Goal: Transaction & Acquisition: Purchase product/service

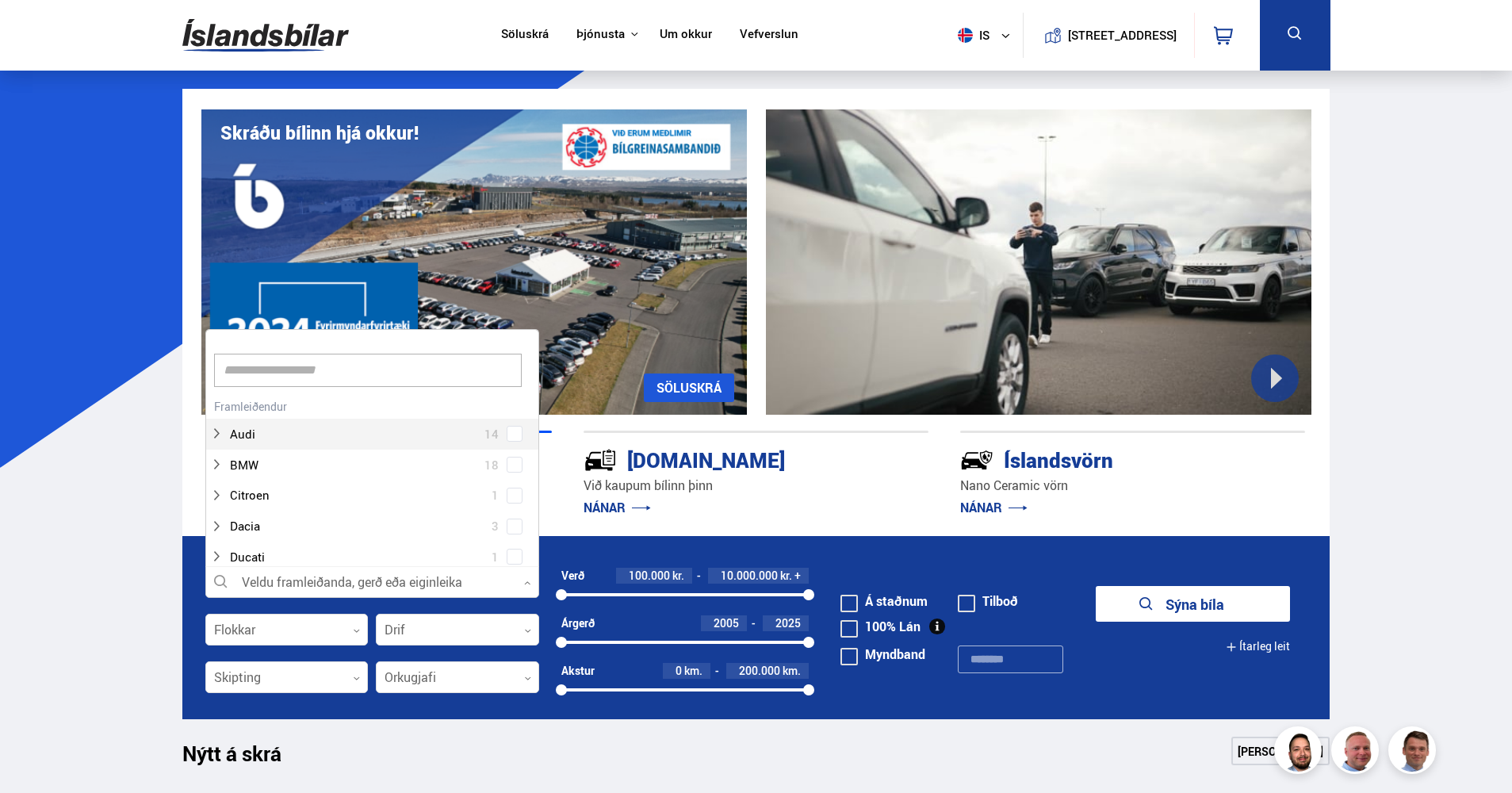
click at [524, 585] on icon at bounding box center [527, 583] width 7 height 7
click at [343, 414] on div at bounding box center [357, 415] width 293 height 23
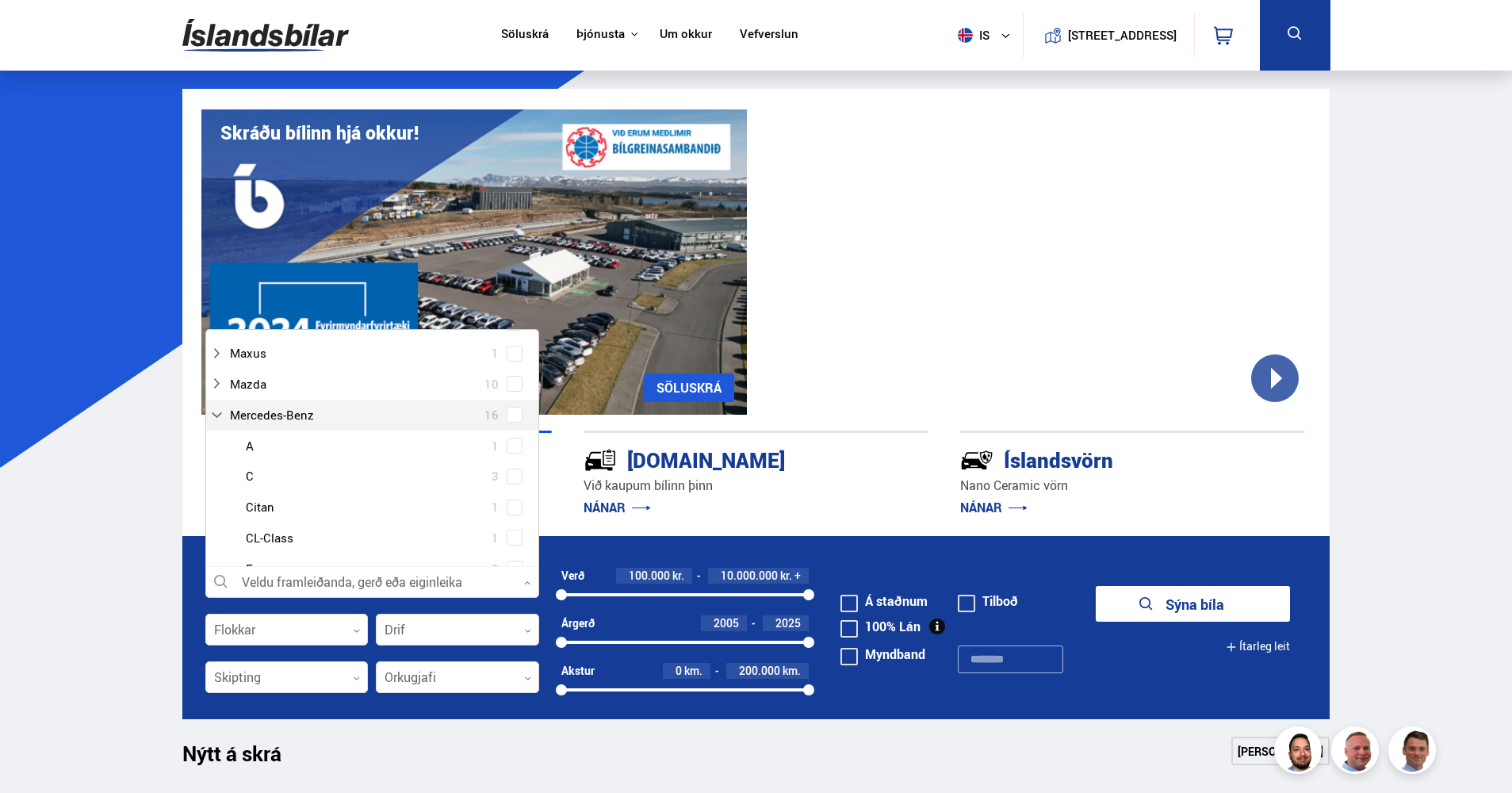
click at [515, 415] on span at bounding box center [515, 414] width 15 height 15
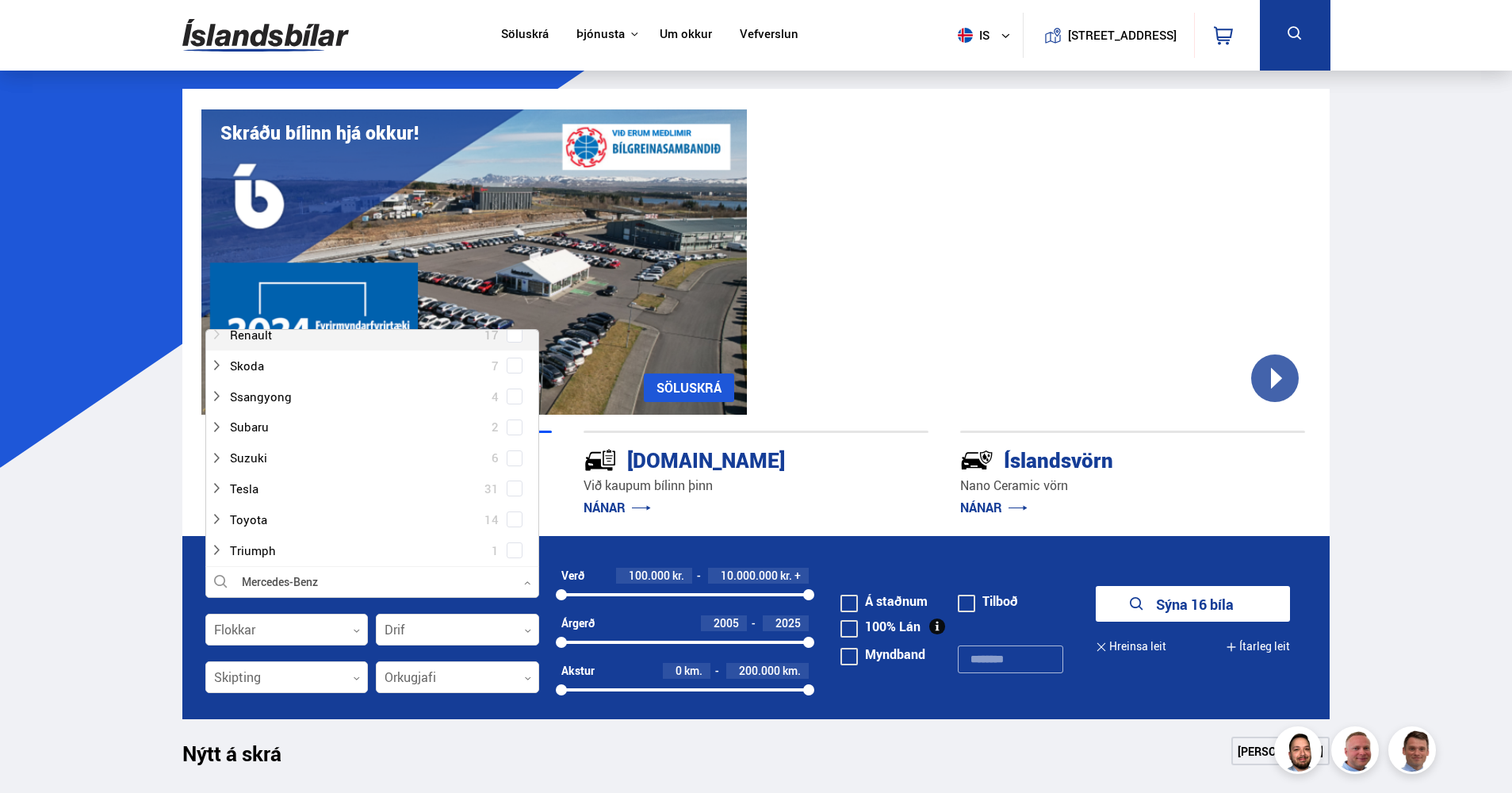
scroll to position [1458, 0]
click at [761, 501] on p "NÁNAR" at bounding box center [756, 508] width 345 height 25
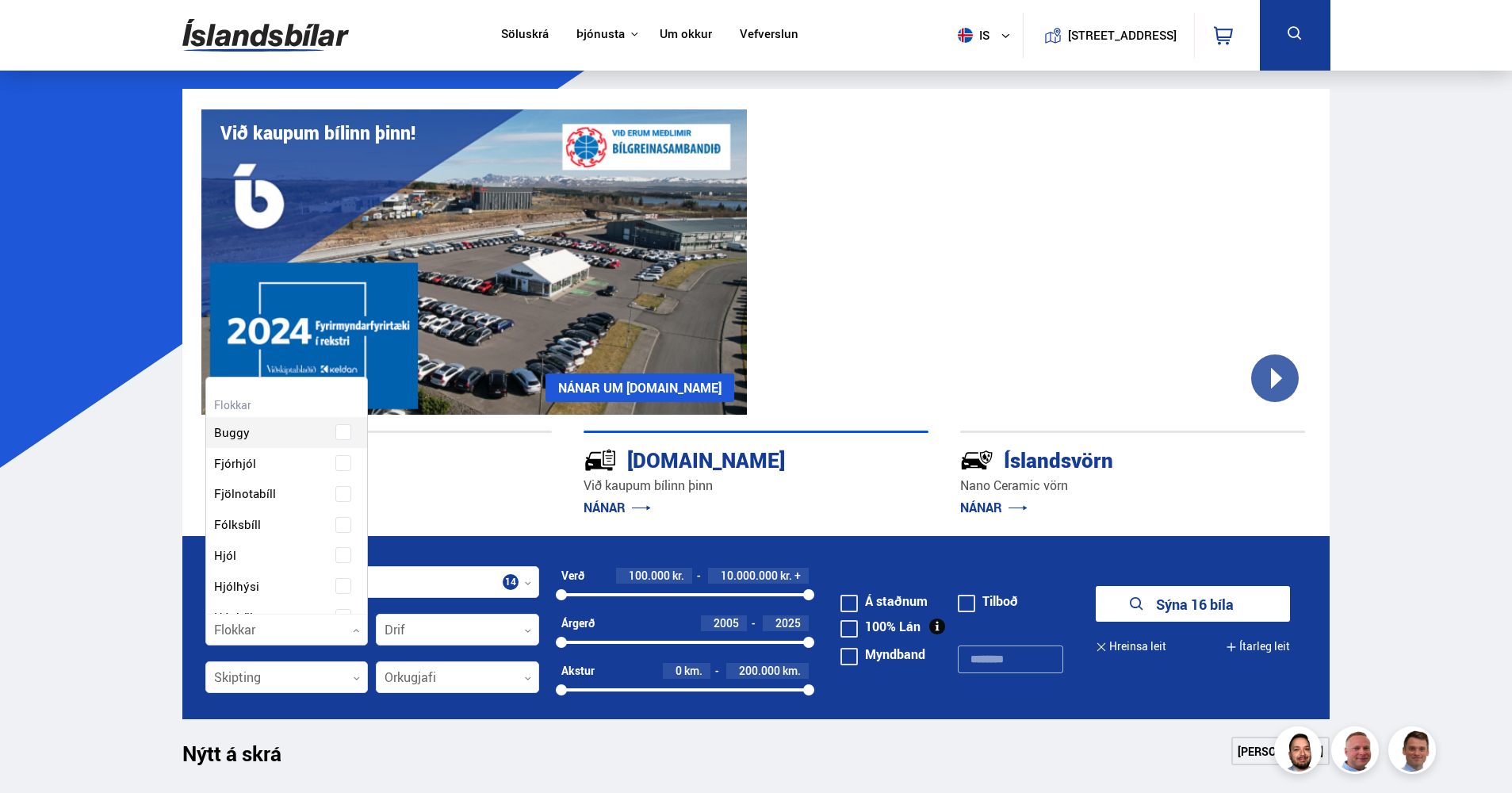
click at [357, 629] on icon at bounding box center [356, 630] width 7 height 7
click at [257, 463] on div "Buggy Fjórhjól Fjölnotabíll Fólksbíll Hjól Hjólhýsi Húsbíll Jeppi Pallbíll Send…" at bounding box center [287, 712] width 162 height 577
click at [447, 498] on p "NÁNAR" at bounding box center [380, 508] width 345 height 25
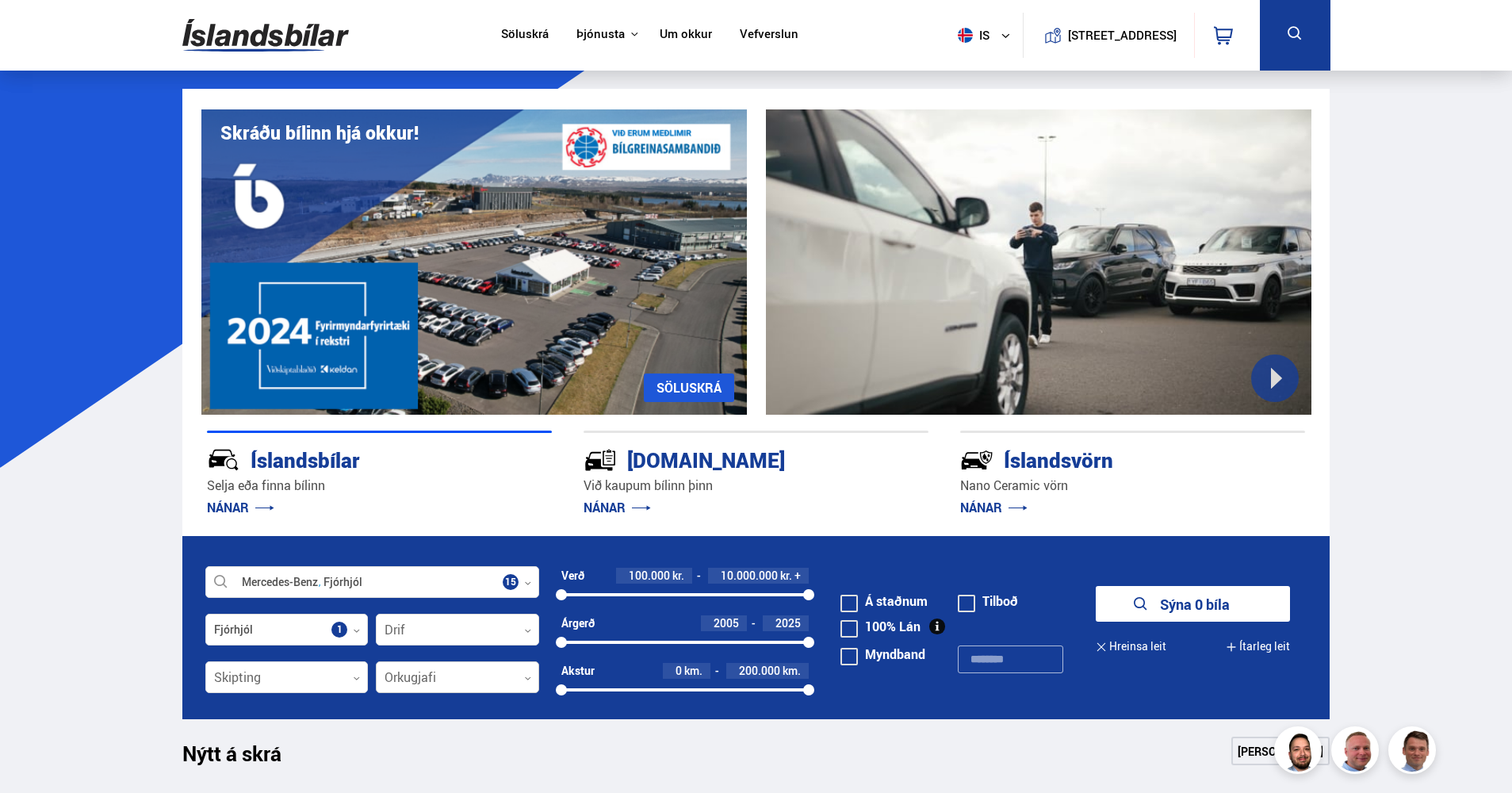
click at [523, 672] on div at bounding box center [458, 677] width 164 height 32
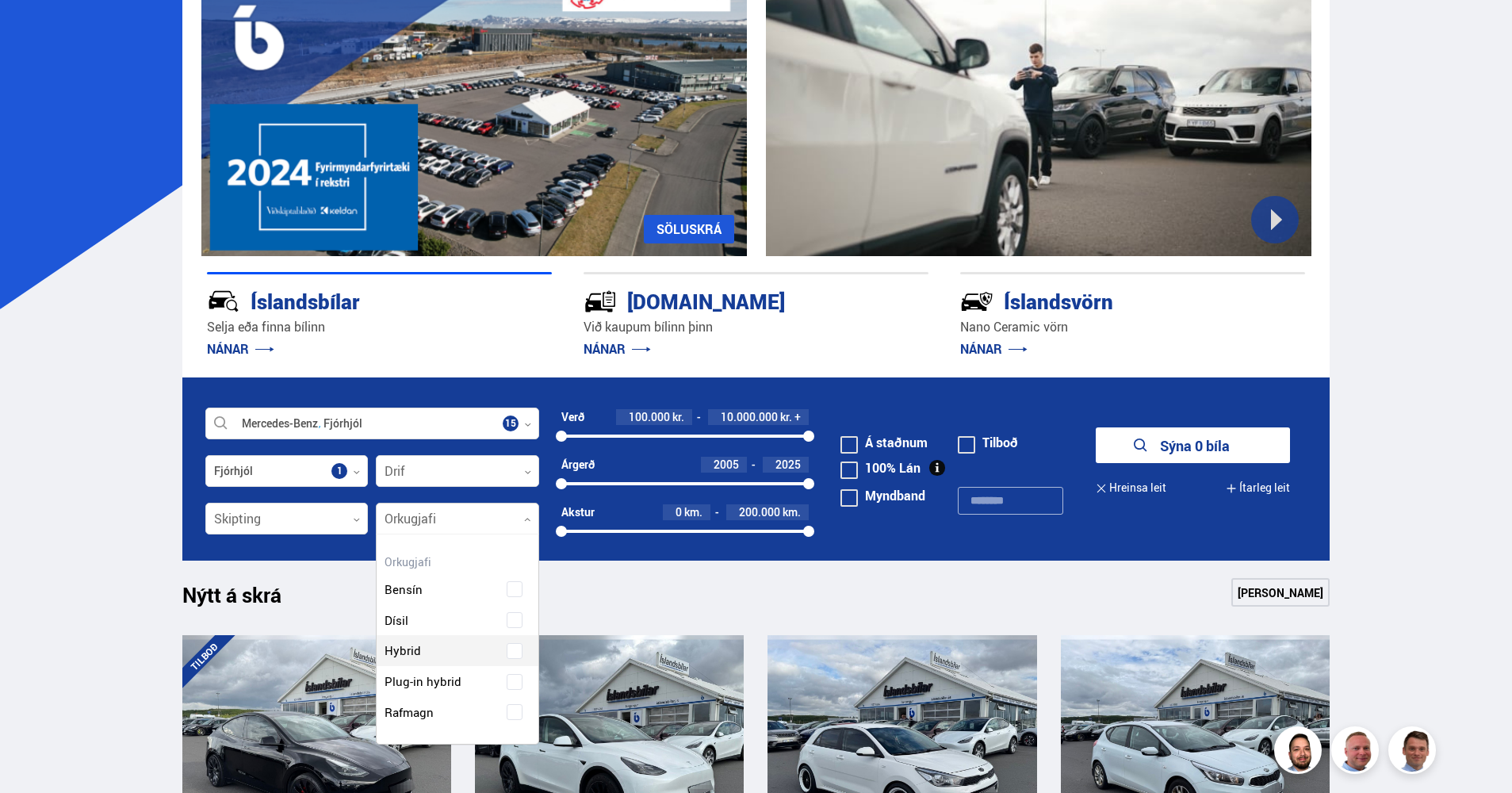
click at [417, 651] on div "Bensín Dísil Hybrid Plug-in hybrid Rafmagn" at bounding box center [458, 639] width 162 height 177
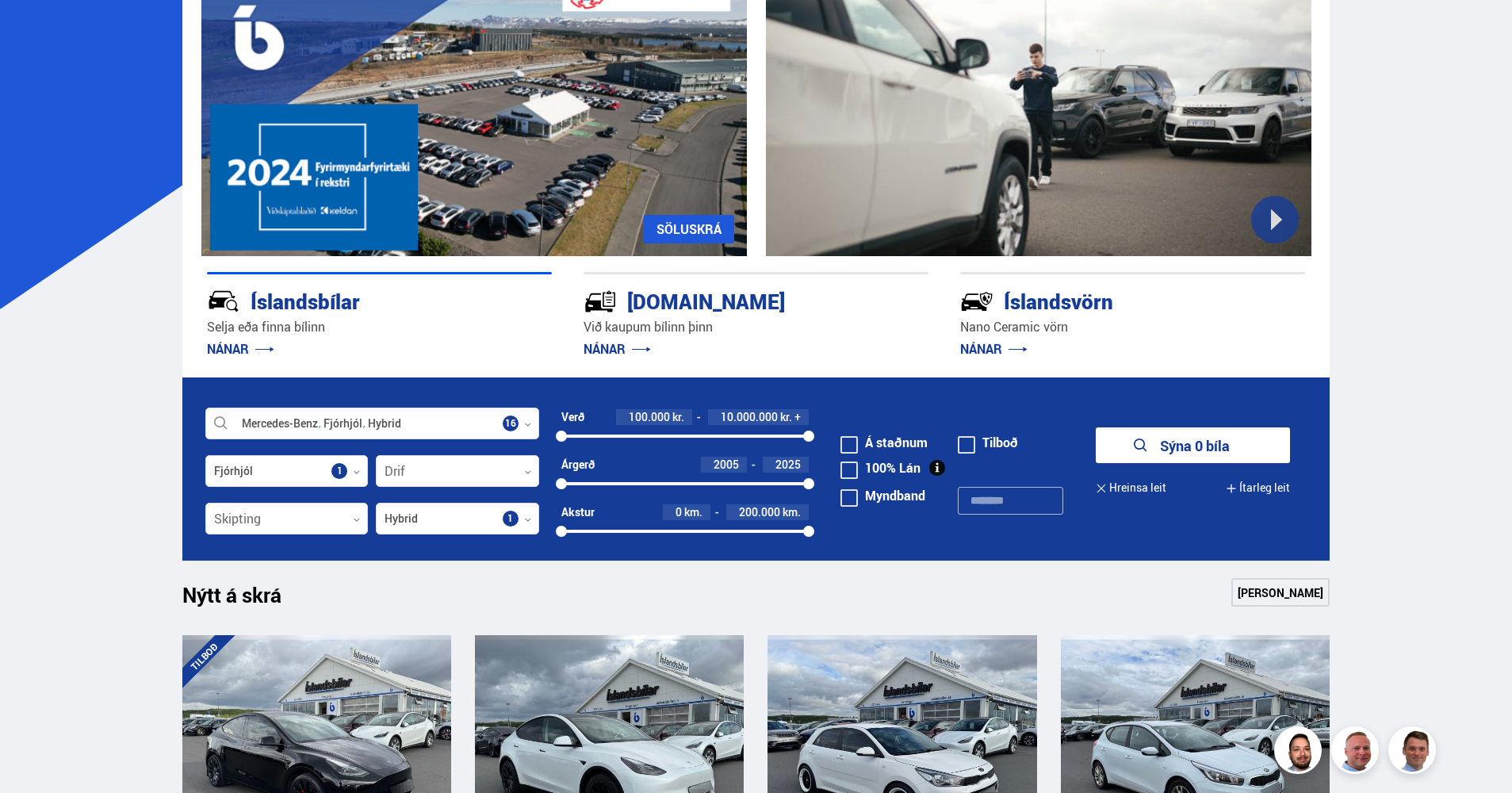
click at [598, 591] on div "Nýtt á skrá Sjá meira" at bounding box center [756, 597] width 1149 height 39
click at [323, 426] on div at bounding box center [372, 424] width 333 height 32
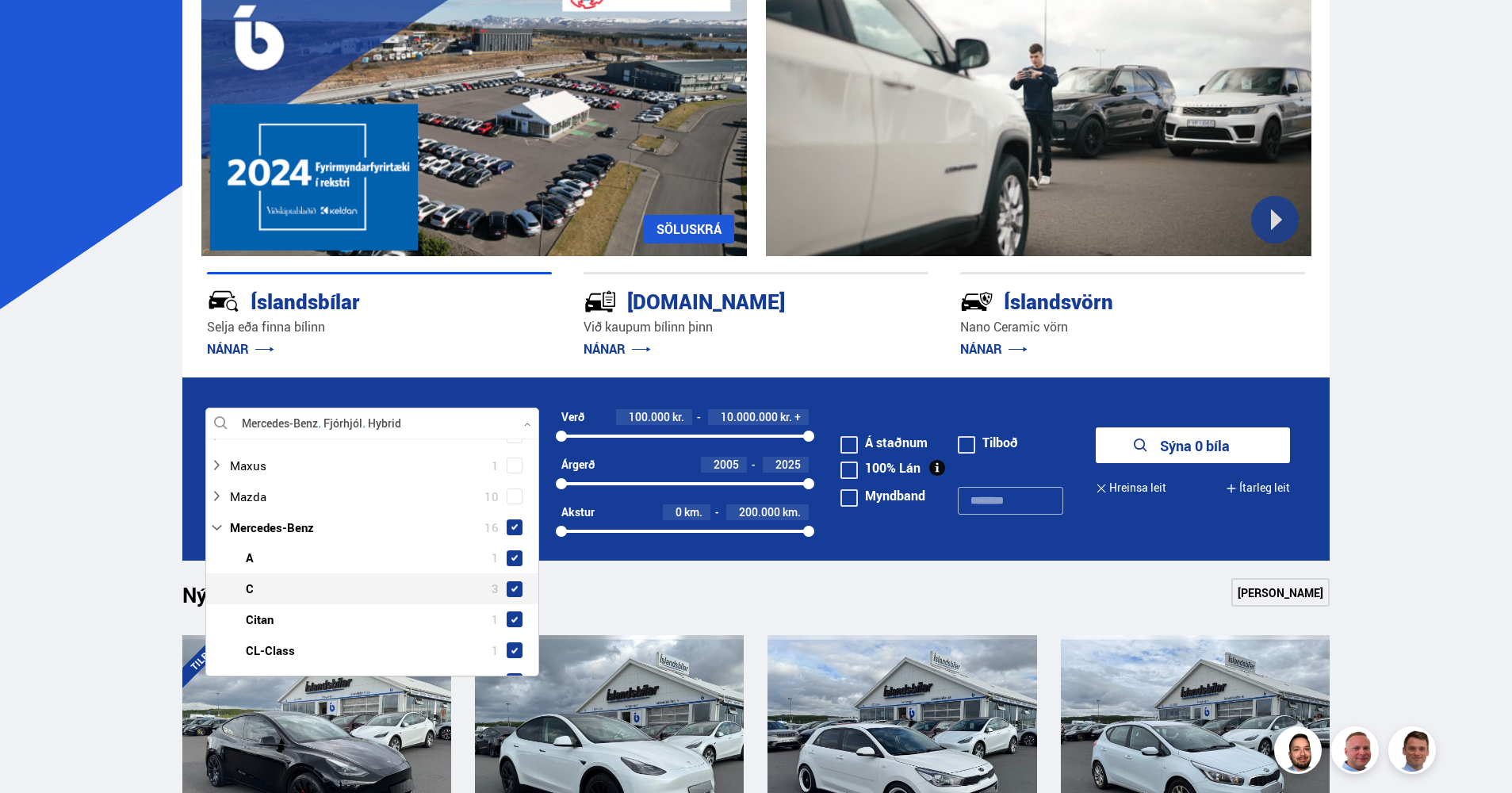
scroll to position [634, 0]
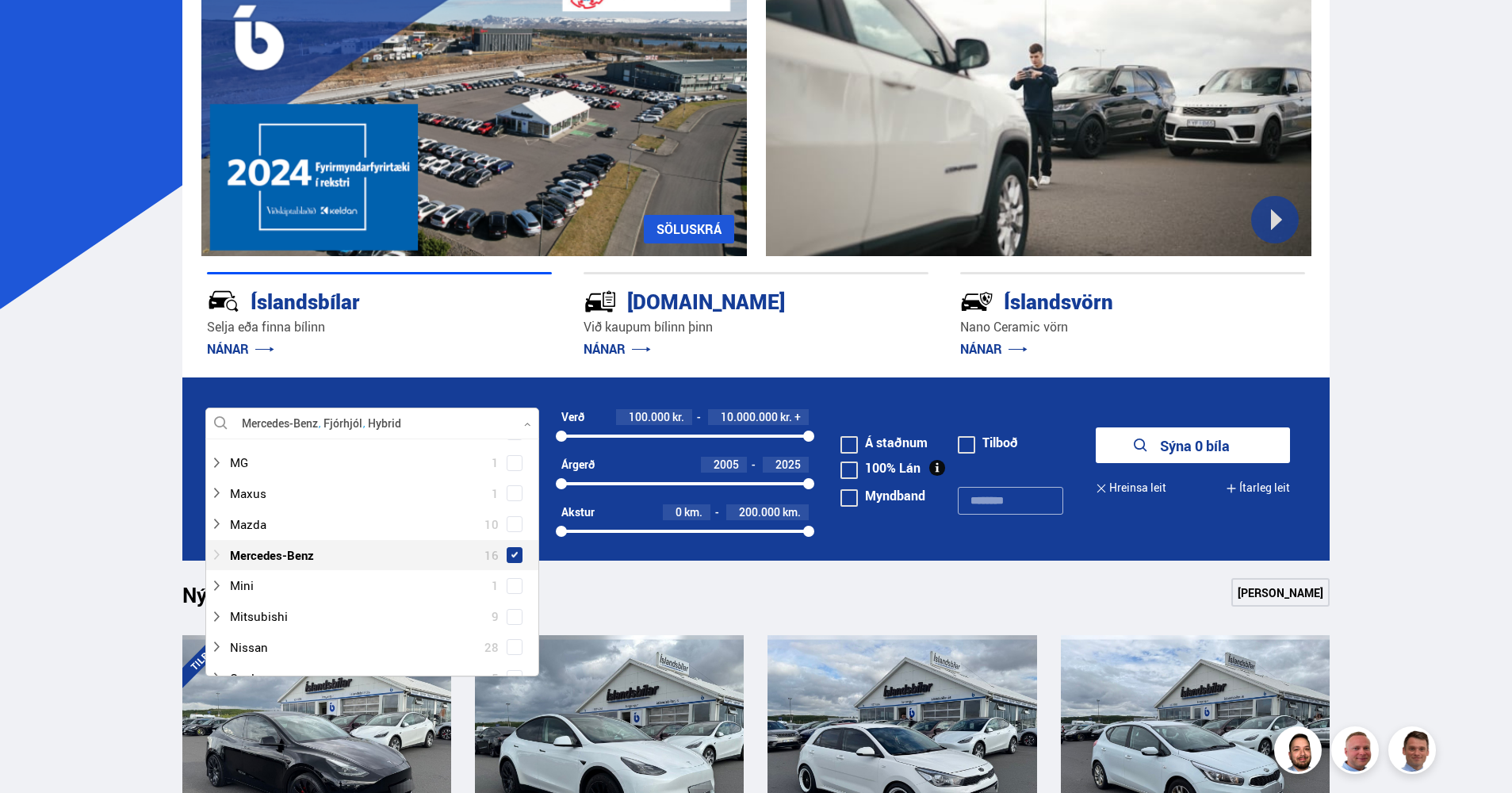
click at [302, 551] on div at bounding box center [357, 556] width 293 height 23
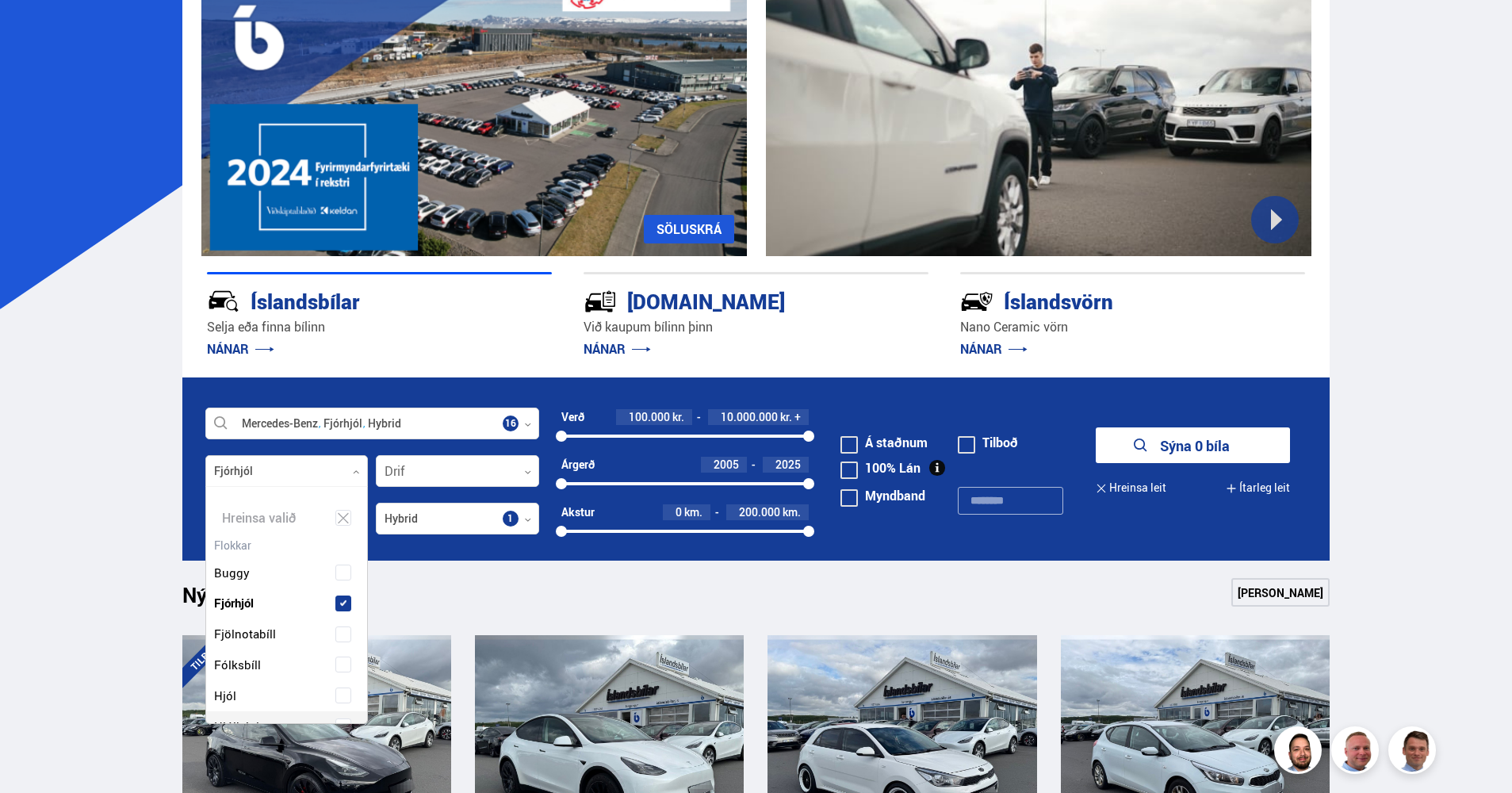
click at [347, 470] on div at bounding box center [287, 471] width 164 height 32
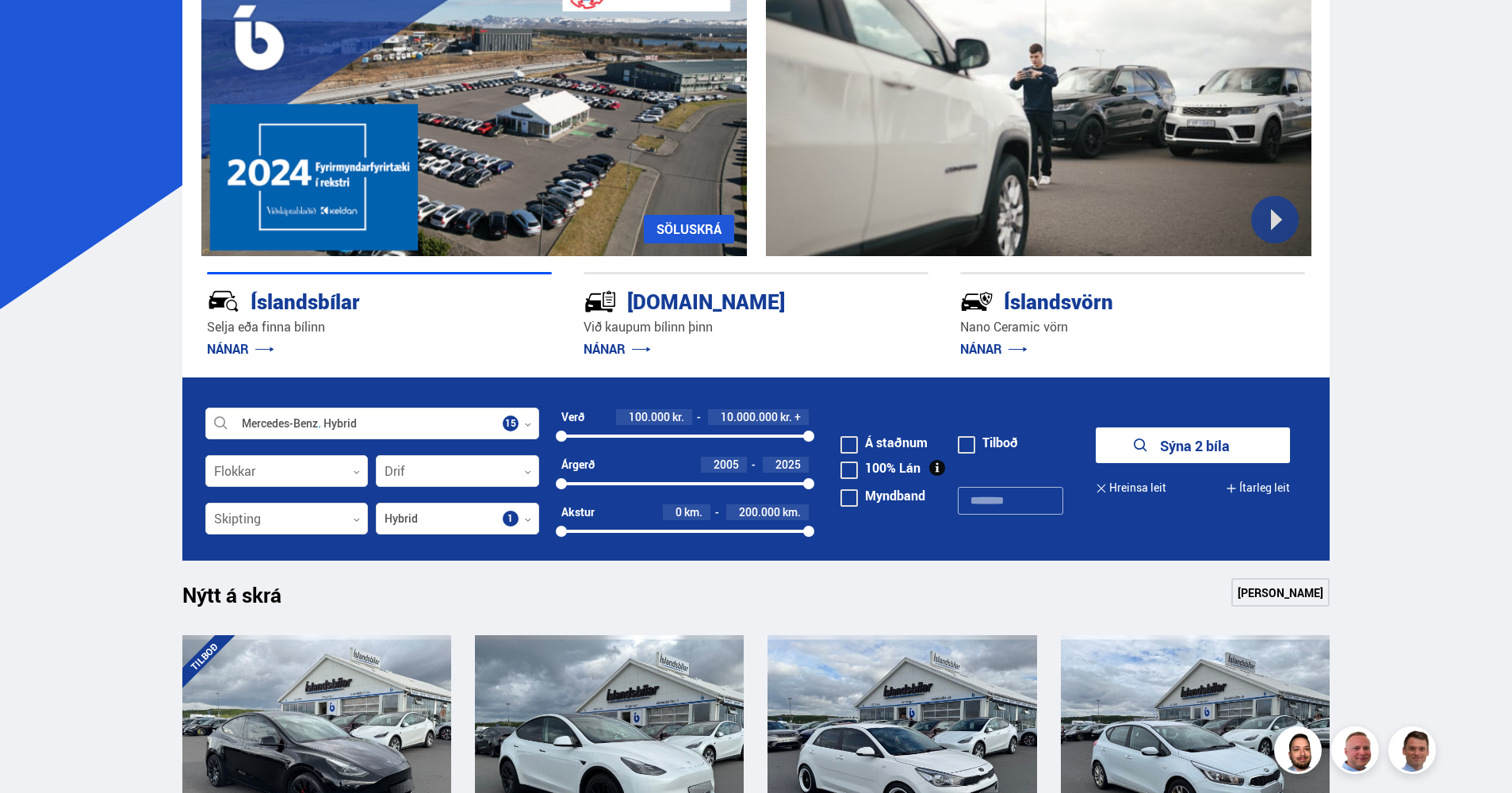
click at [579, 595] on div "Nýtt á skrá Sjá meira" at bounding box center [756, 597] width 1149 height 39
click at [1176, 441] on button "Sýna 2 bíla" at bounding box center [1193, 445] width 195 height 36
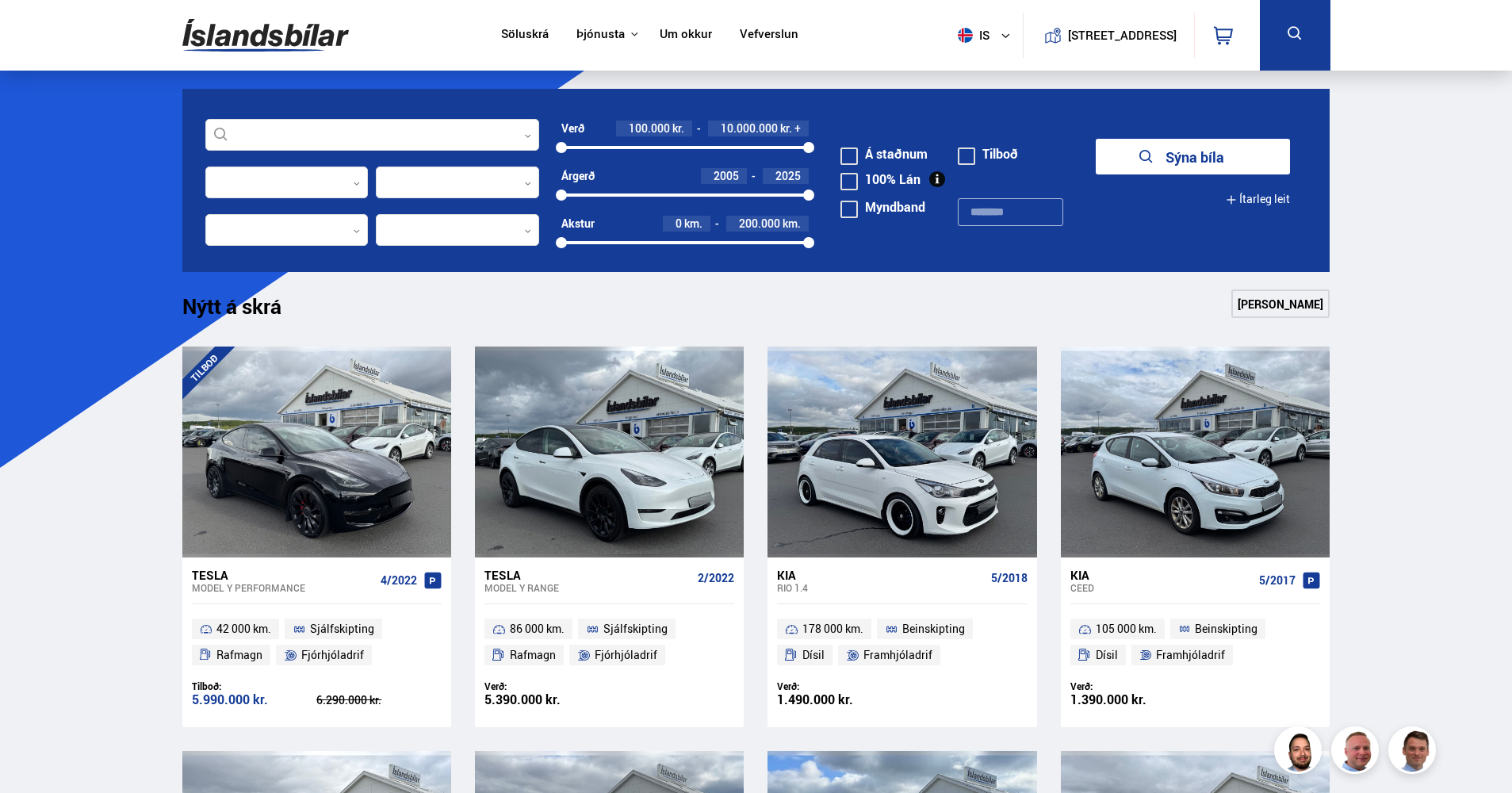
scroll to position [159, 0]
